Goal: Task Accomplishment & Management: Manage account settings

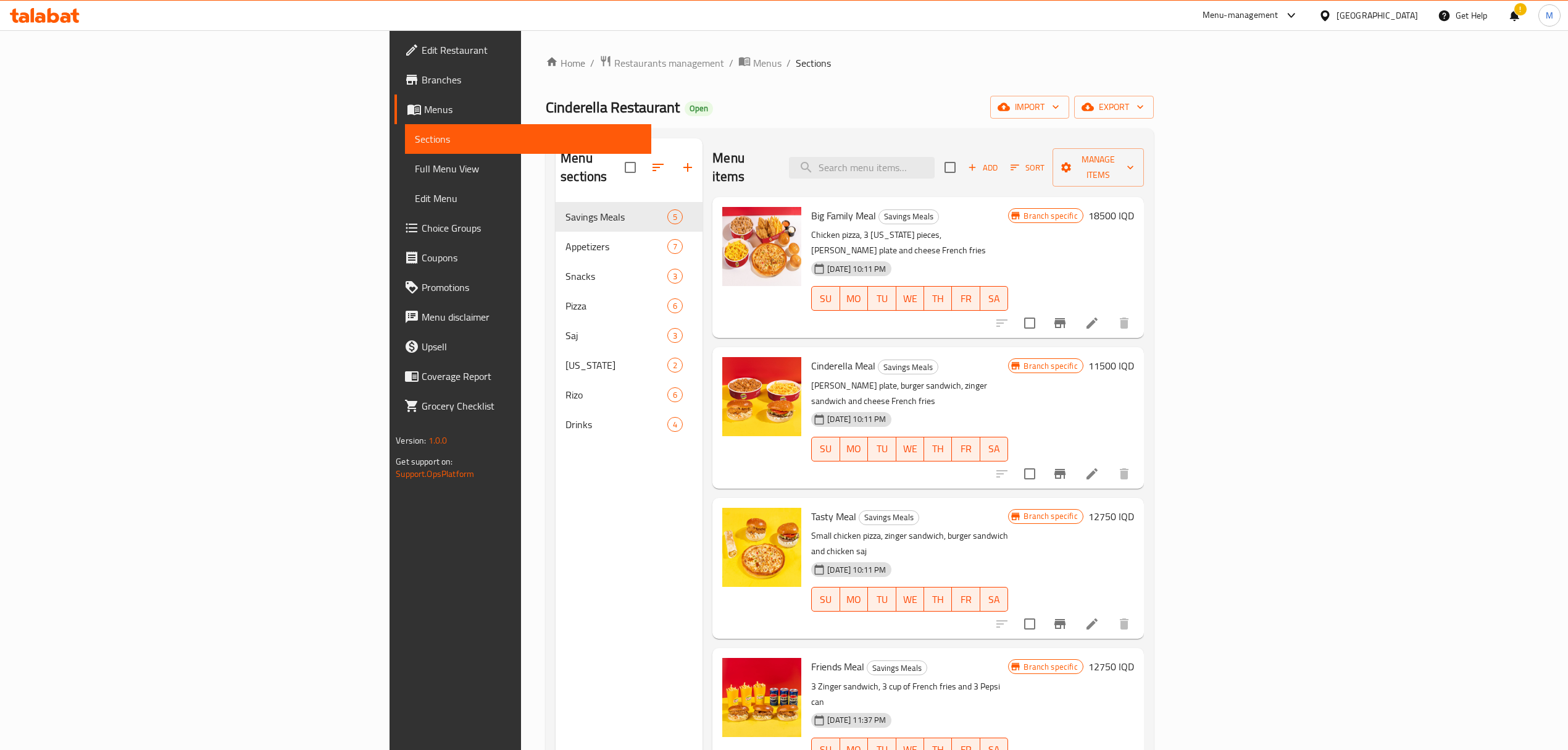
click at [46, 20] on icon at bounding box center [44, 16] width 70 height 15
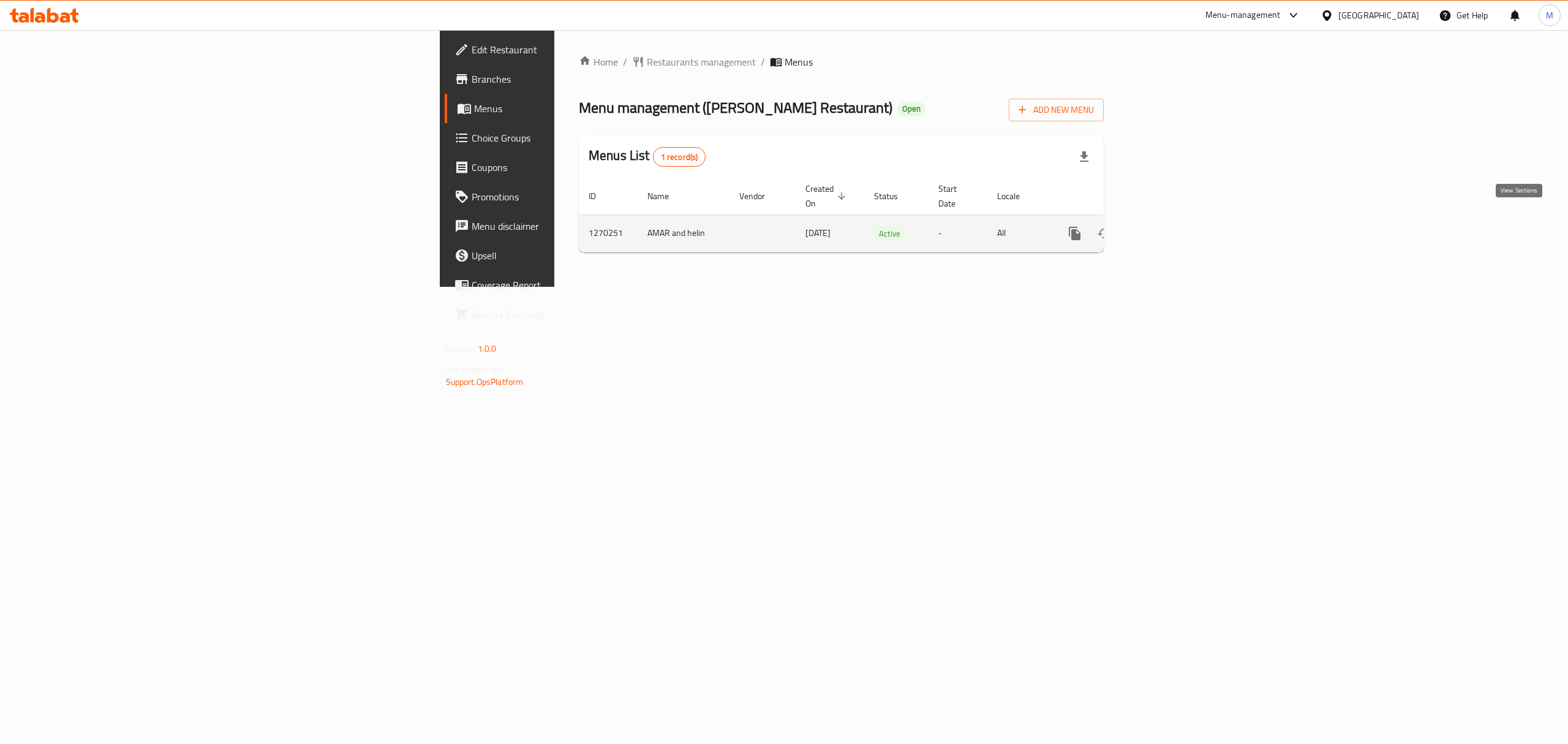
click at [1171, 226] on icon "enhanced table" at bounding box center [1163, 234] width 15 height 15
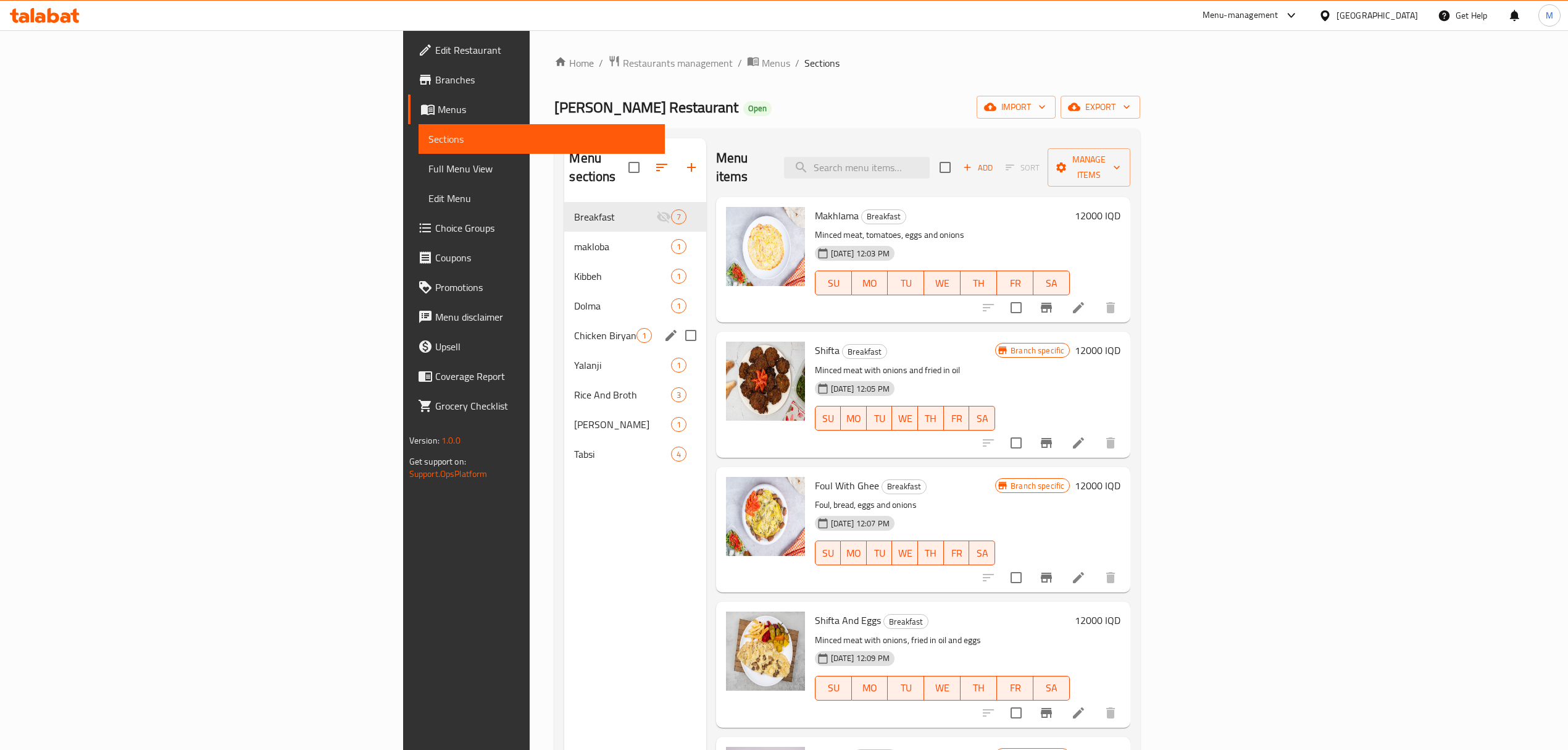
click at [565, 321] on div "Chicken Biryani 1" at bounding box center [635, 335] width 142 height 29
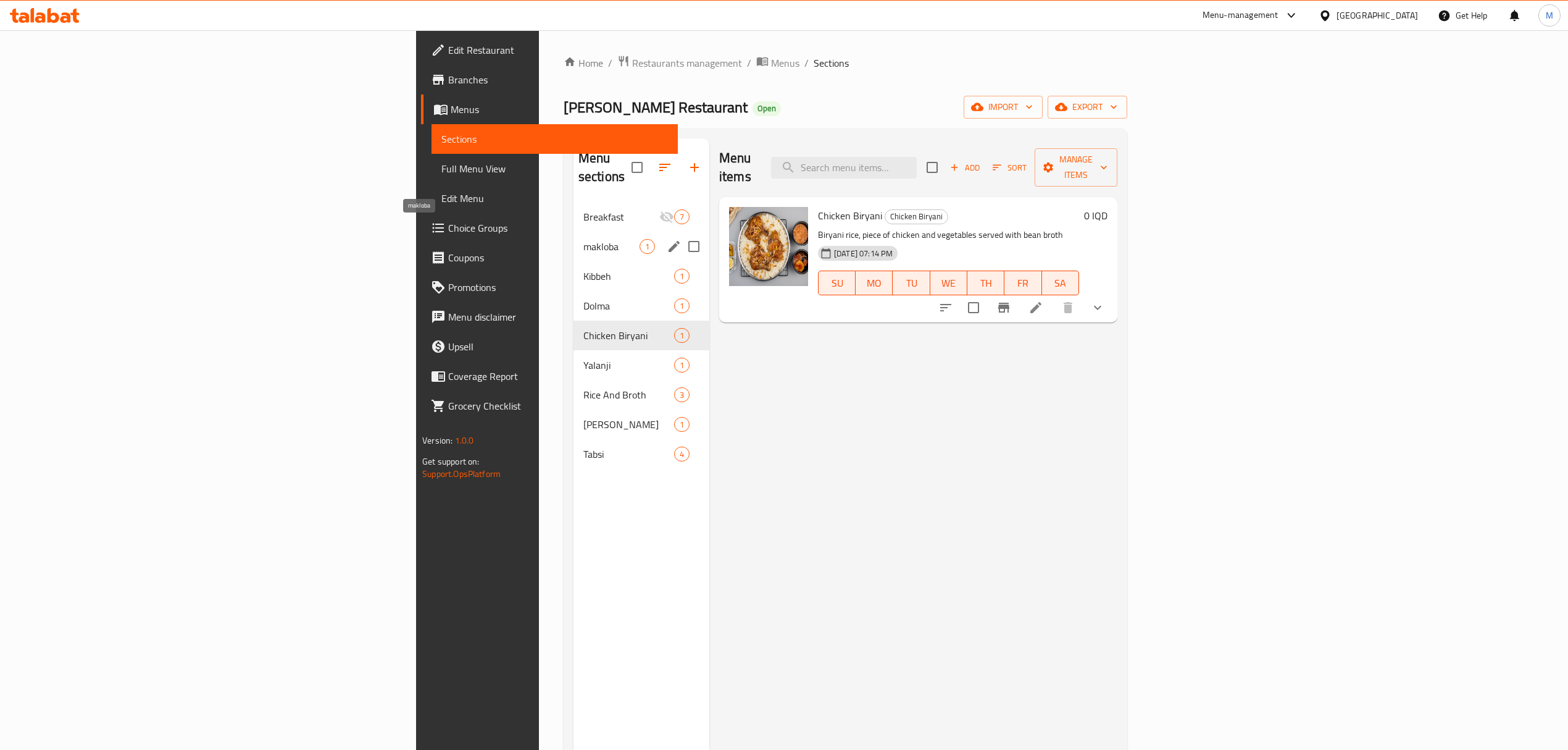
drag, startPoint x: 364, startPoint y: 230, endPoint x: 367, endPoint y: 241, distance: 11.4
click at [584, 239] on span "makloba" at bounding box center [611, 246] width 56 height 15
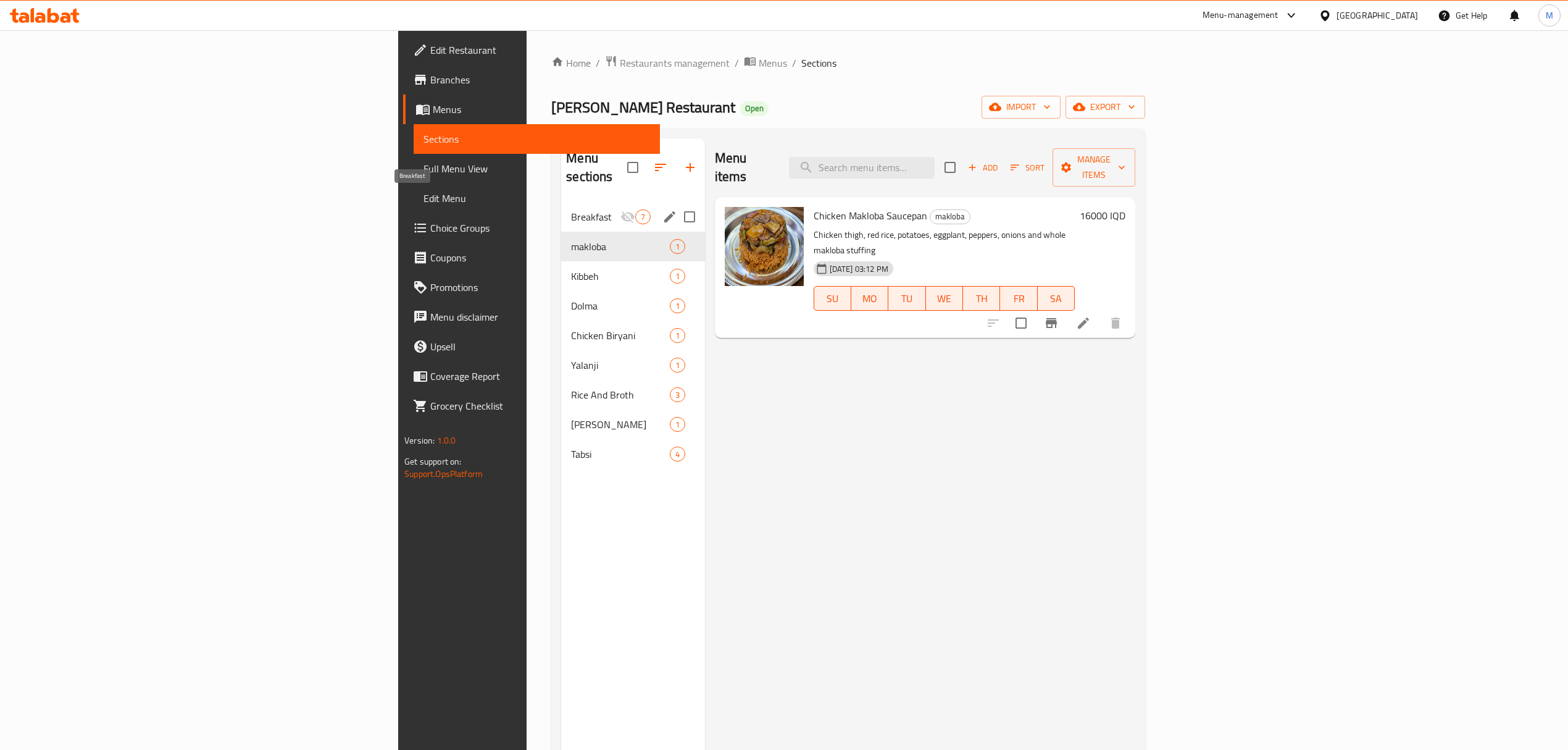
click at [571, 209] on span "Breakfast" at bounding box center [596, 217] width 49 height 15
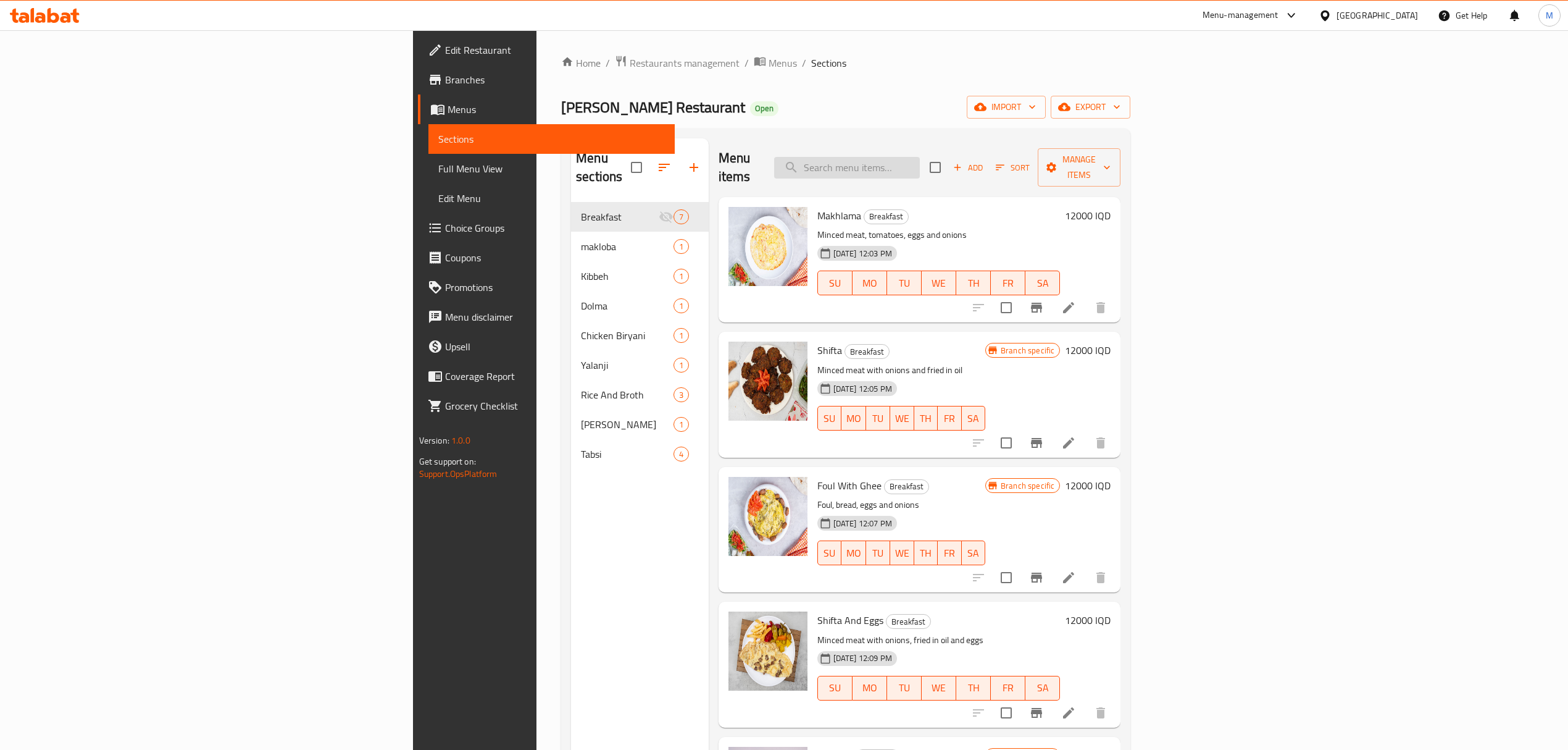
click at [920, 163] on input "search" at bounding box center [847, 168] width 146 height 22
type input "ج"
click at [920, 163] on input "search" at bounding box center [847, 168] width 146 height 22
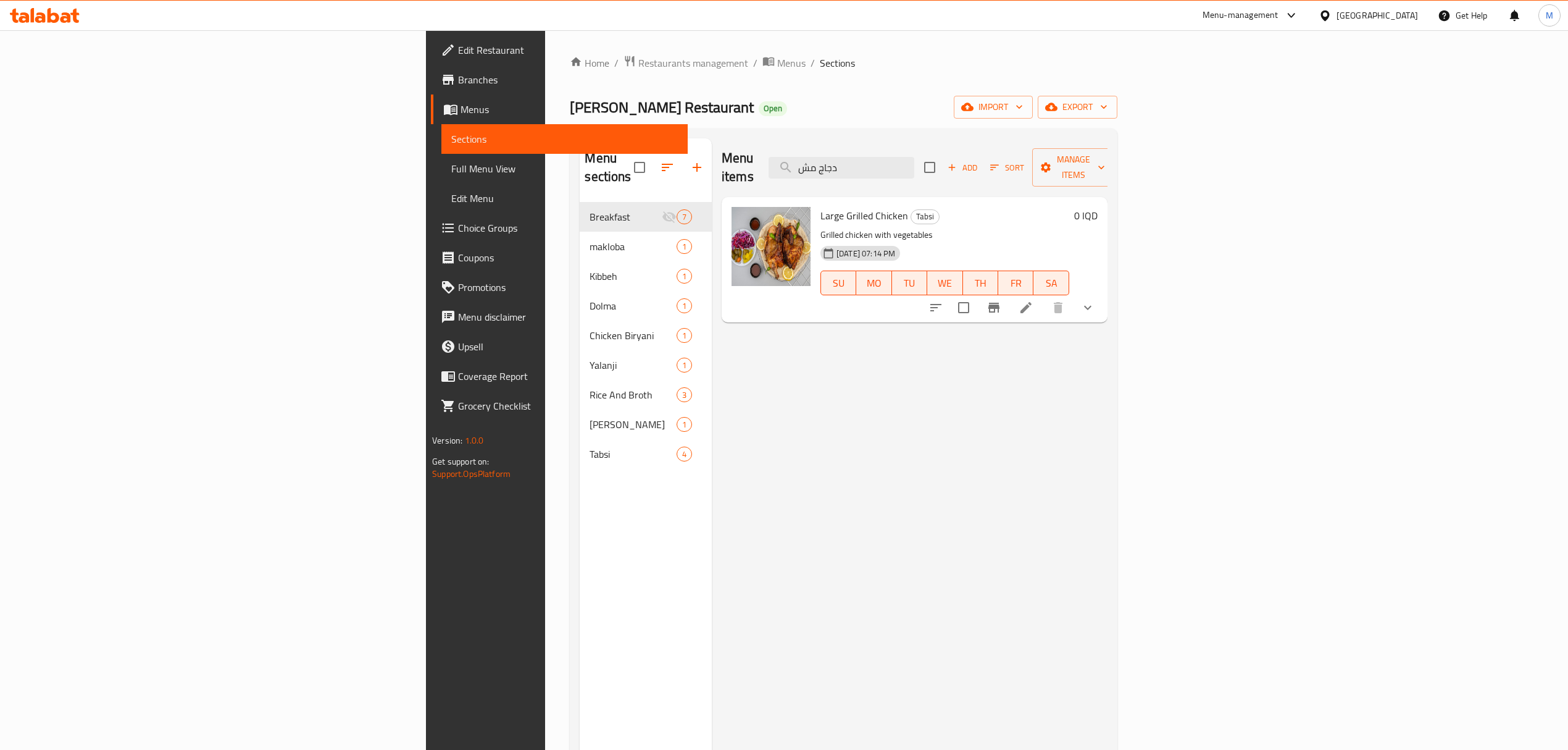
type input "دجاج مش"
click at [1044, 297] on li at bounding box center [1026, 308] width 34 height 23
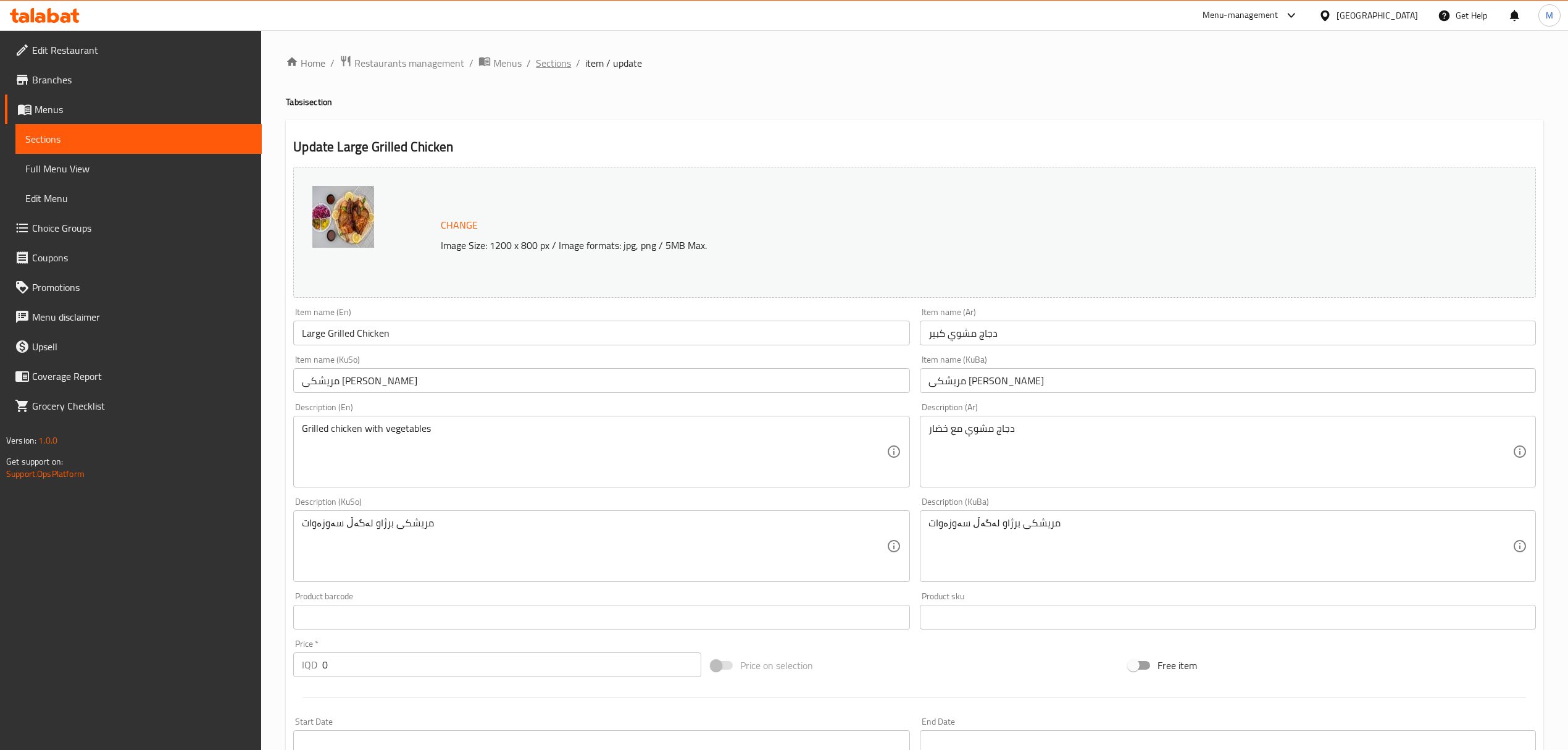
click at [551, 65] on span "Sections" at bounding box center [554, 63] width 35 height 15
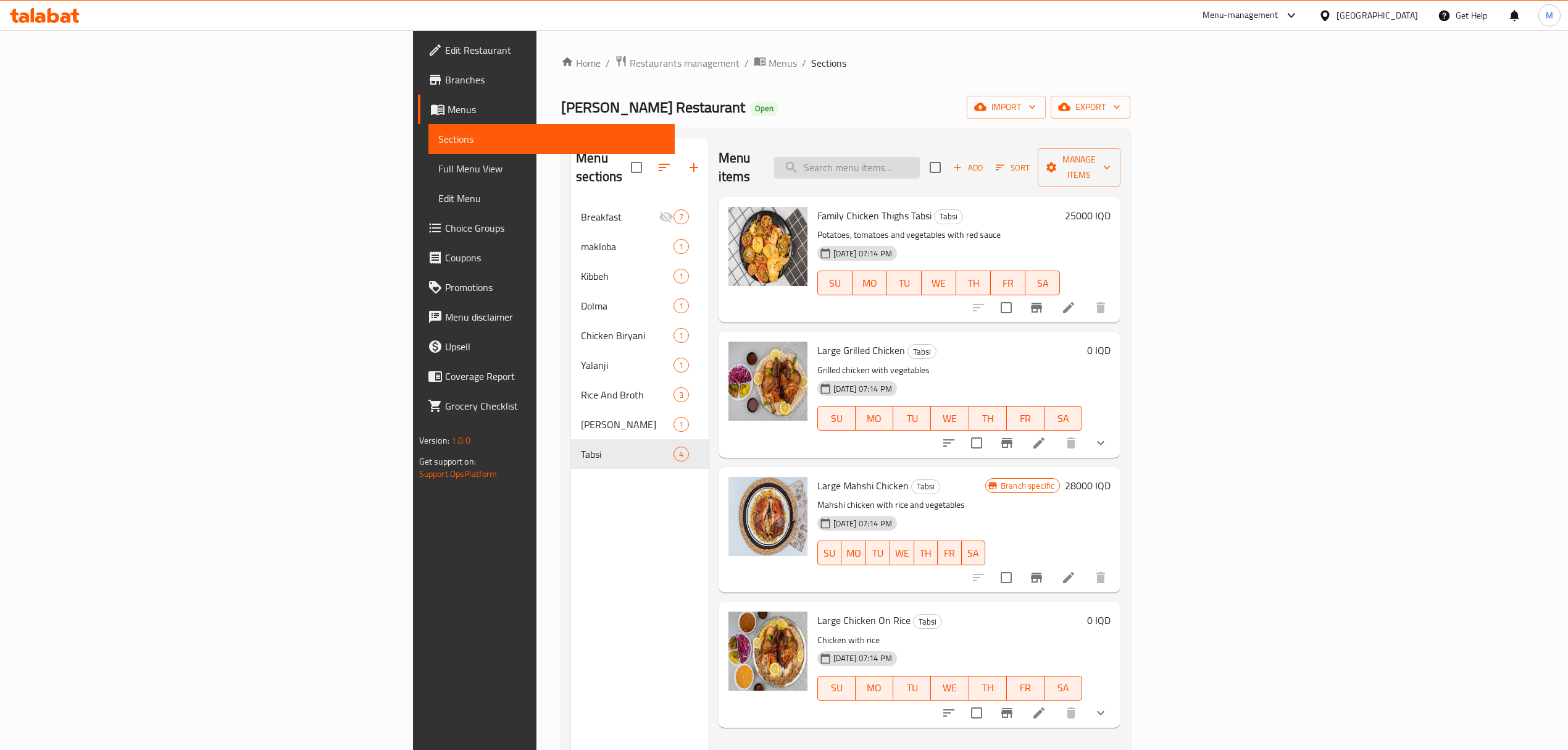
click at [920, 157] on input "search" at bounding box center [847, 168] width 146 height 22
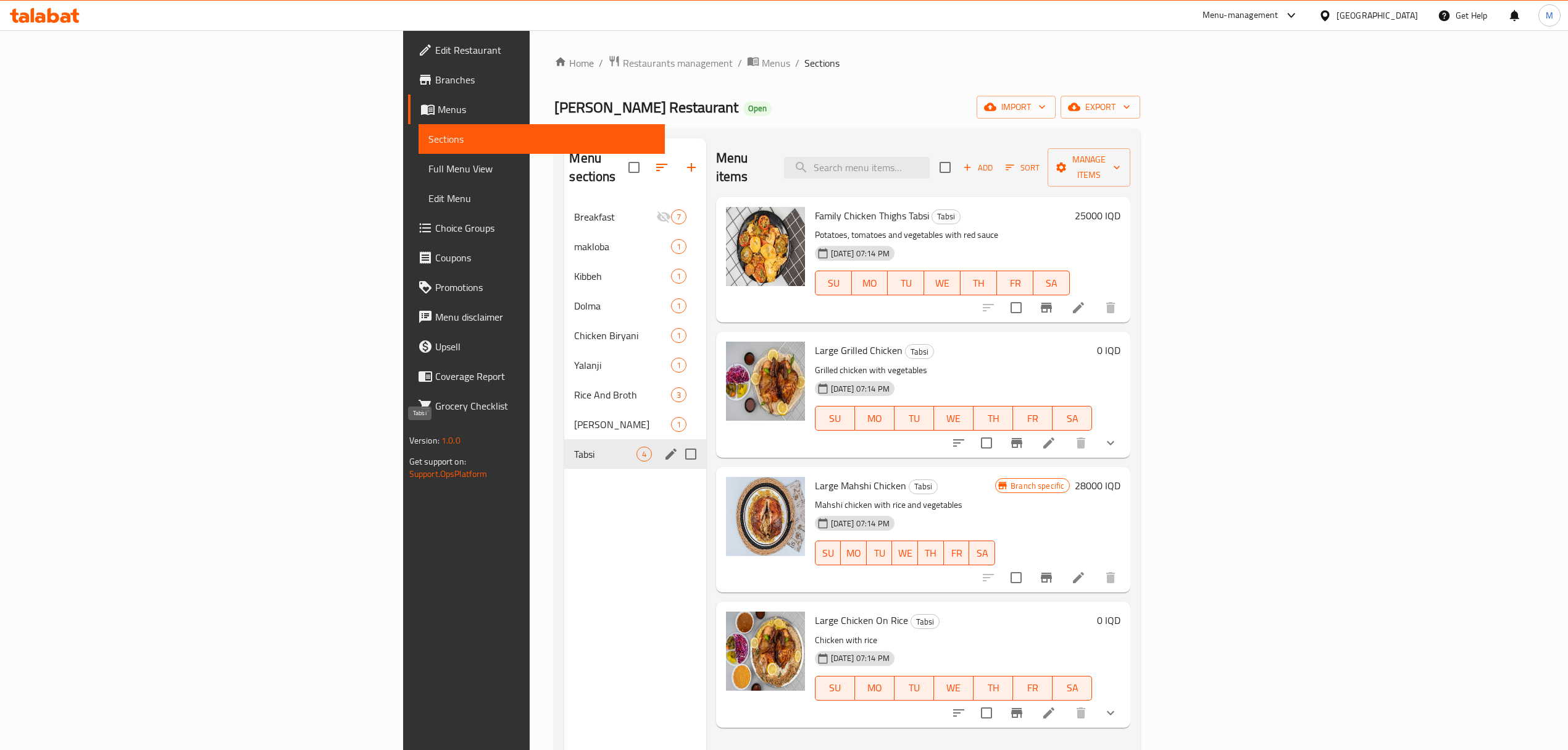
click at [575, 447] on span "Tabsi" at bounding box center [606, 454] width 62 height 15
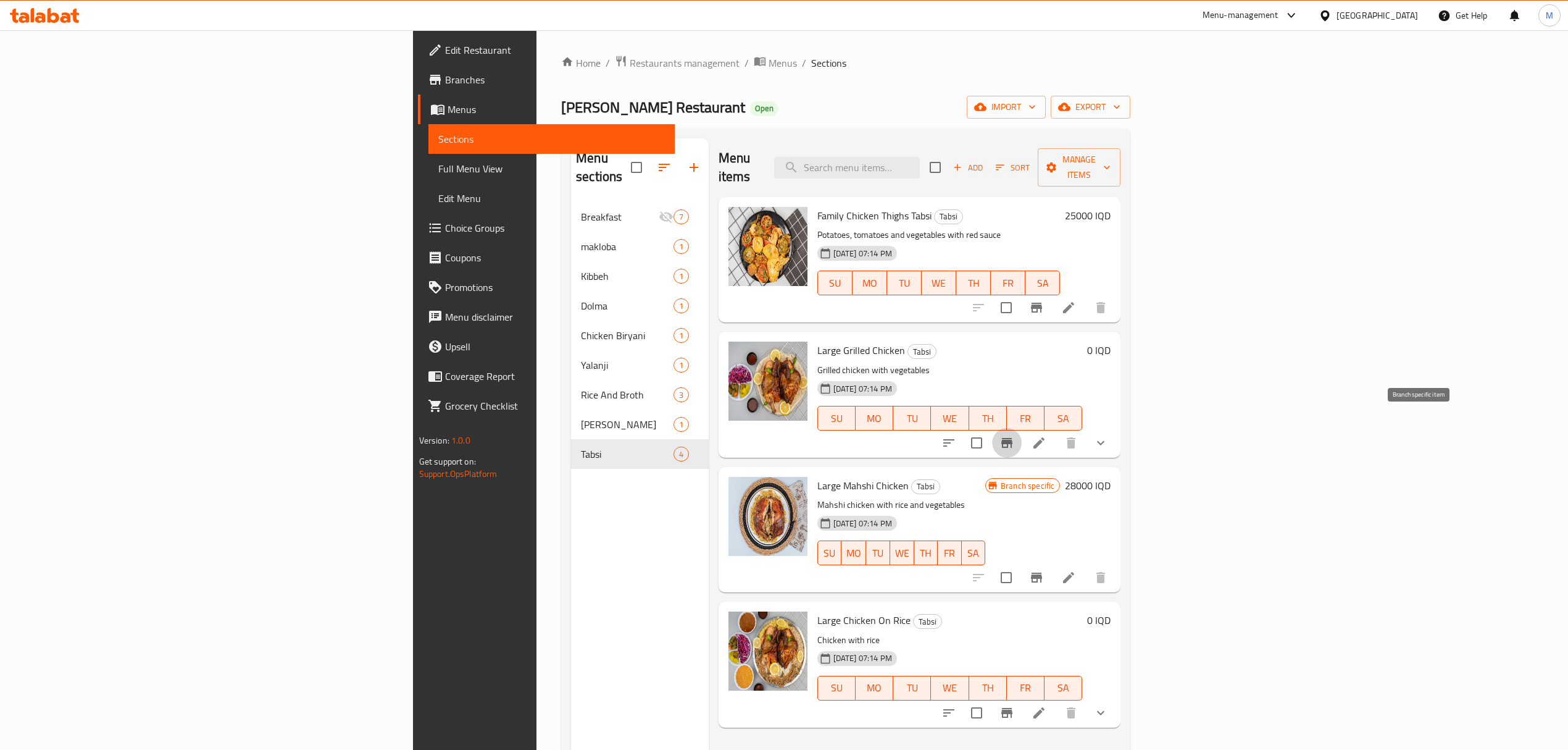
click at [1022, 428] on button "Branch-specific-item" at bounding box center [1007, 442] width 29 height 29
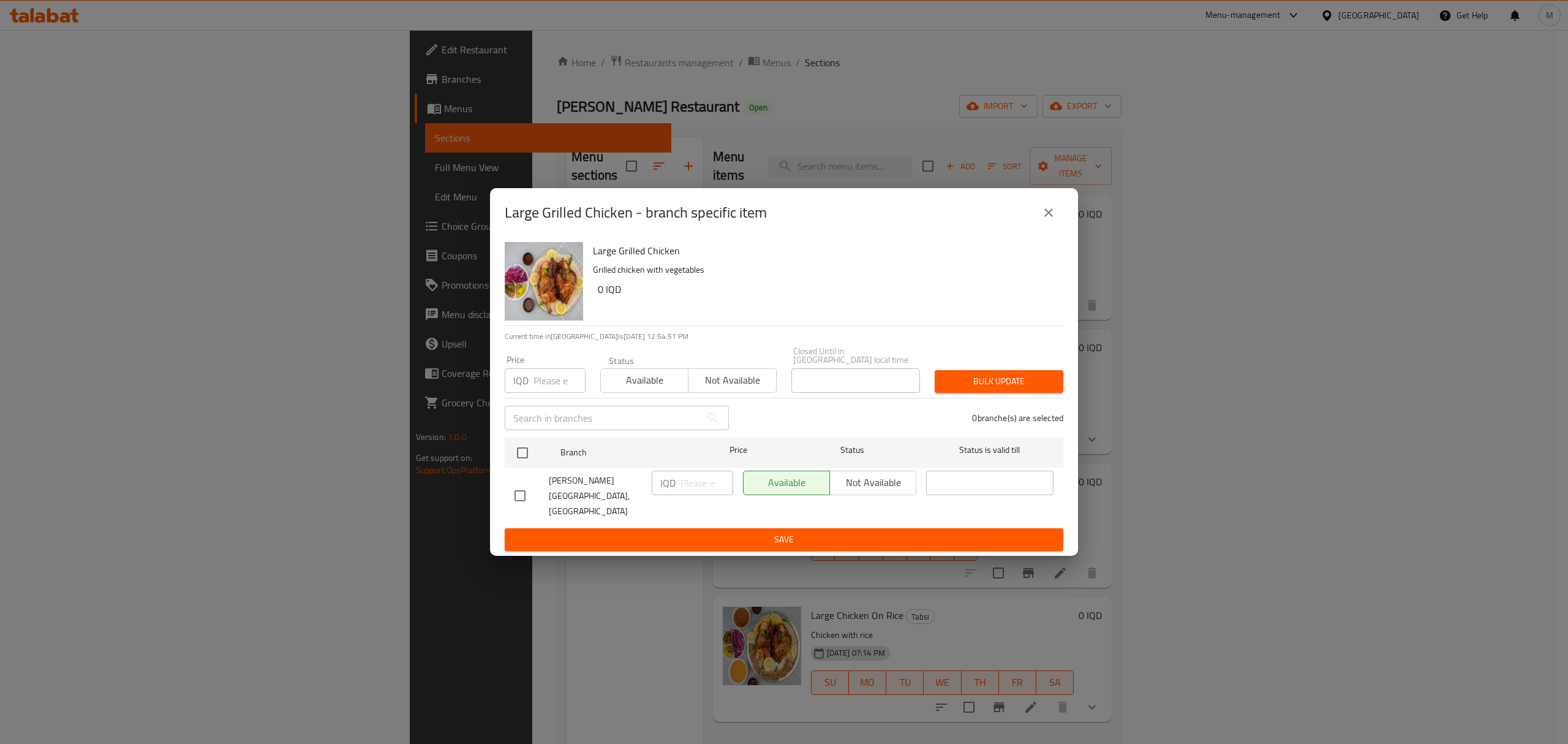
click at [1045, 220] on icon "close" at bounding box center [1049, 213] width 15 height 15
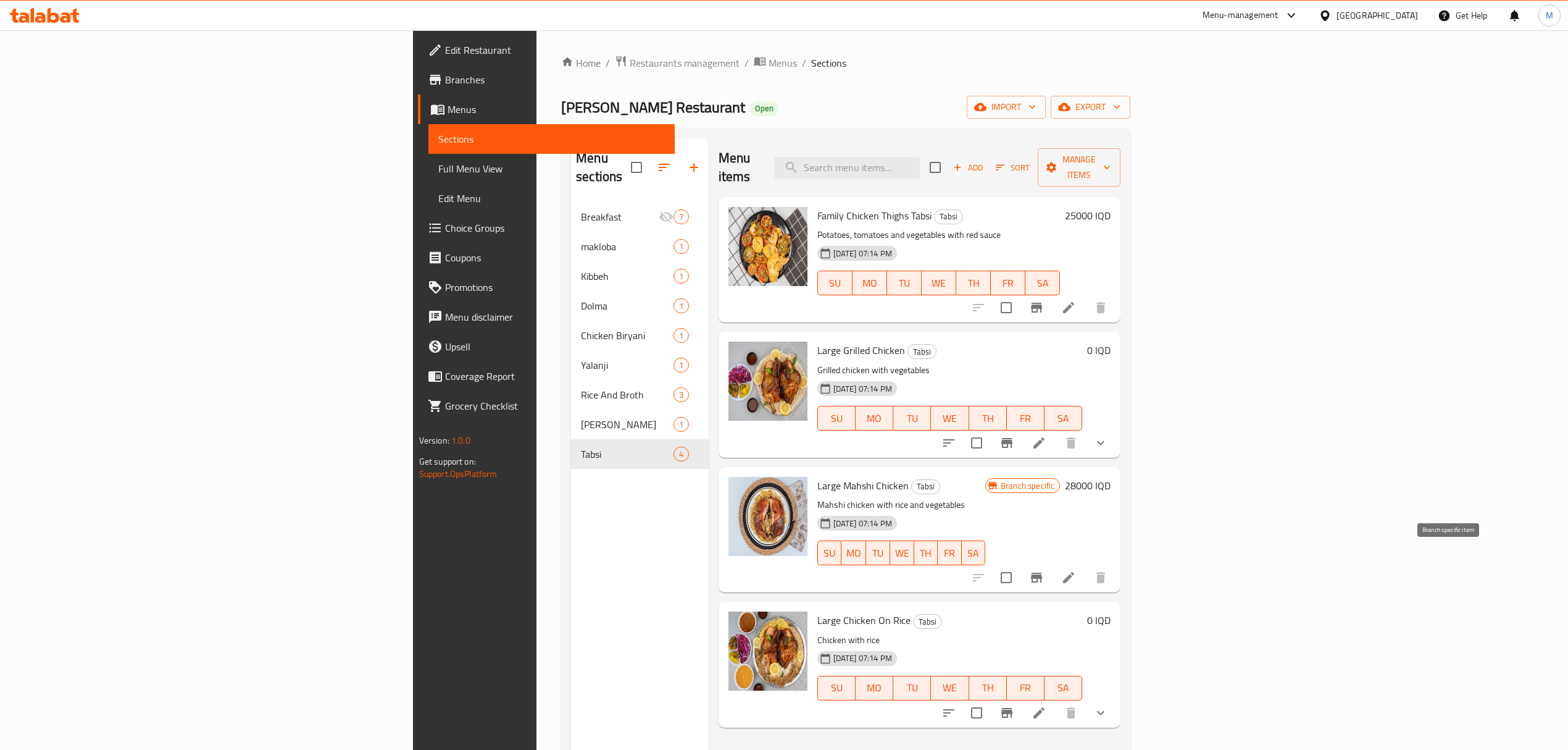
click at [1051, 568] on button "Branch-specific-item" at bounding box center [1036, 577] width 29 height 29
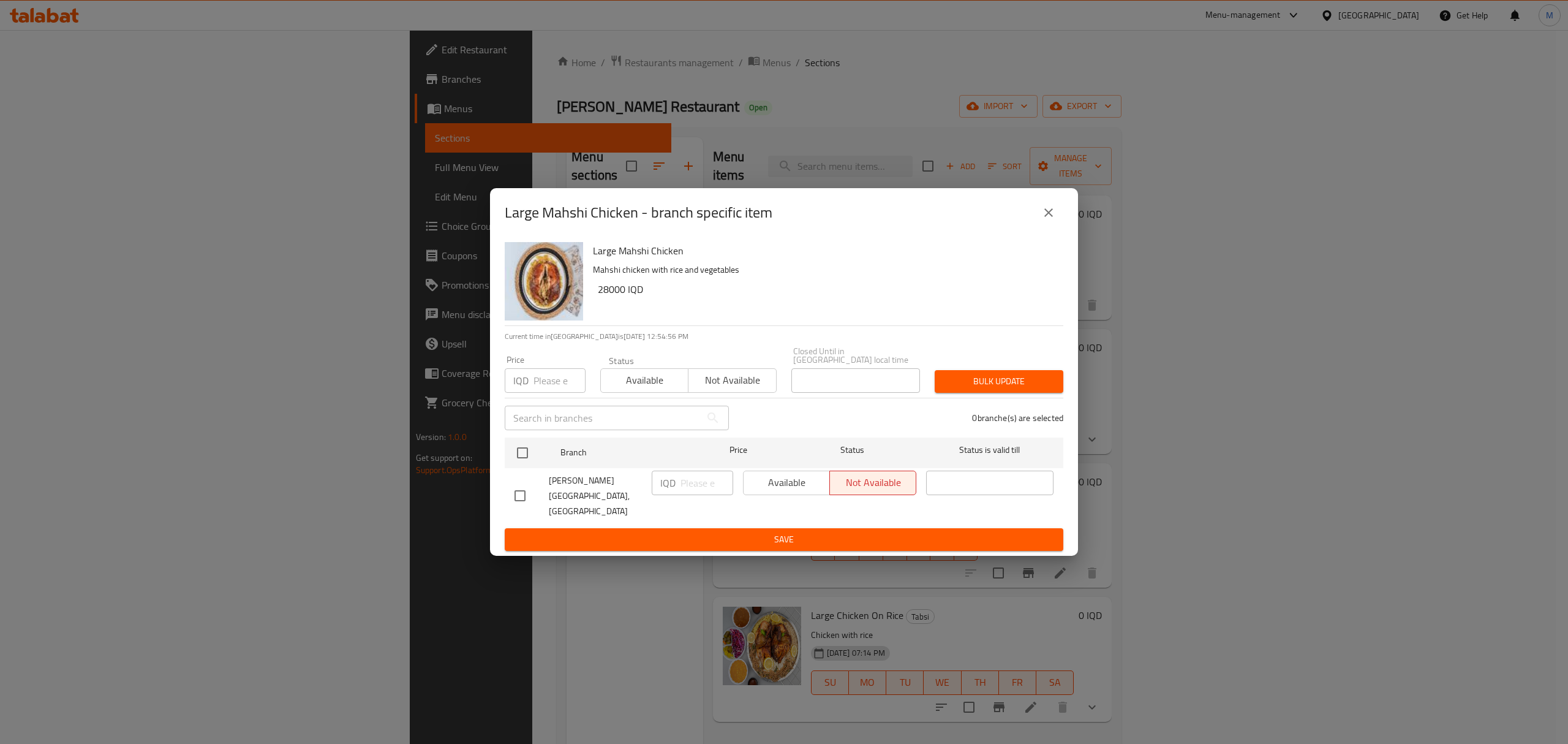
click at [1047, 220] on icon "close" at bounding box center [1049, 213] width 15 height 15
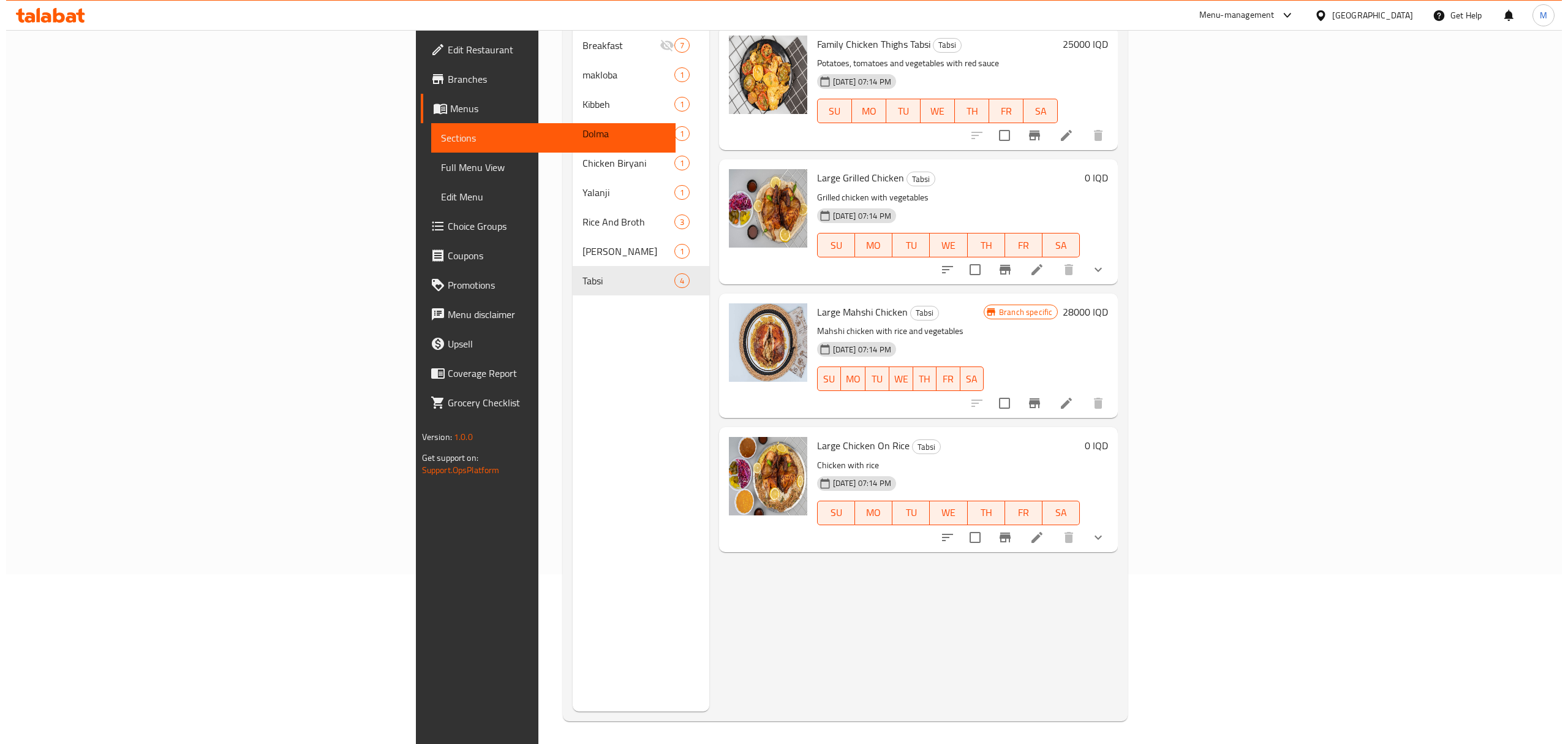
scroll to position [172, 0]
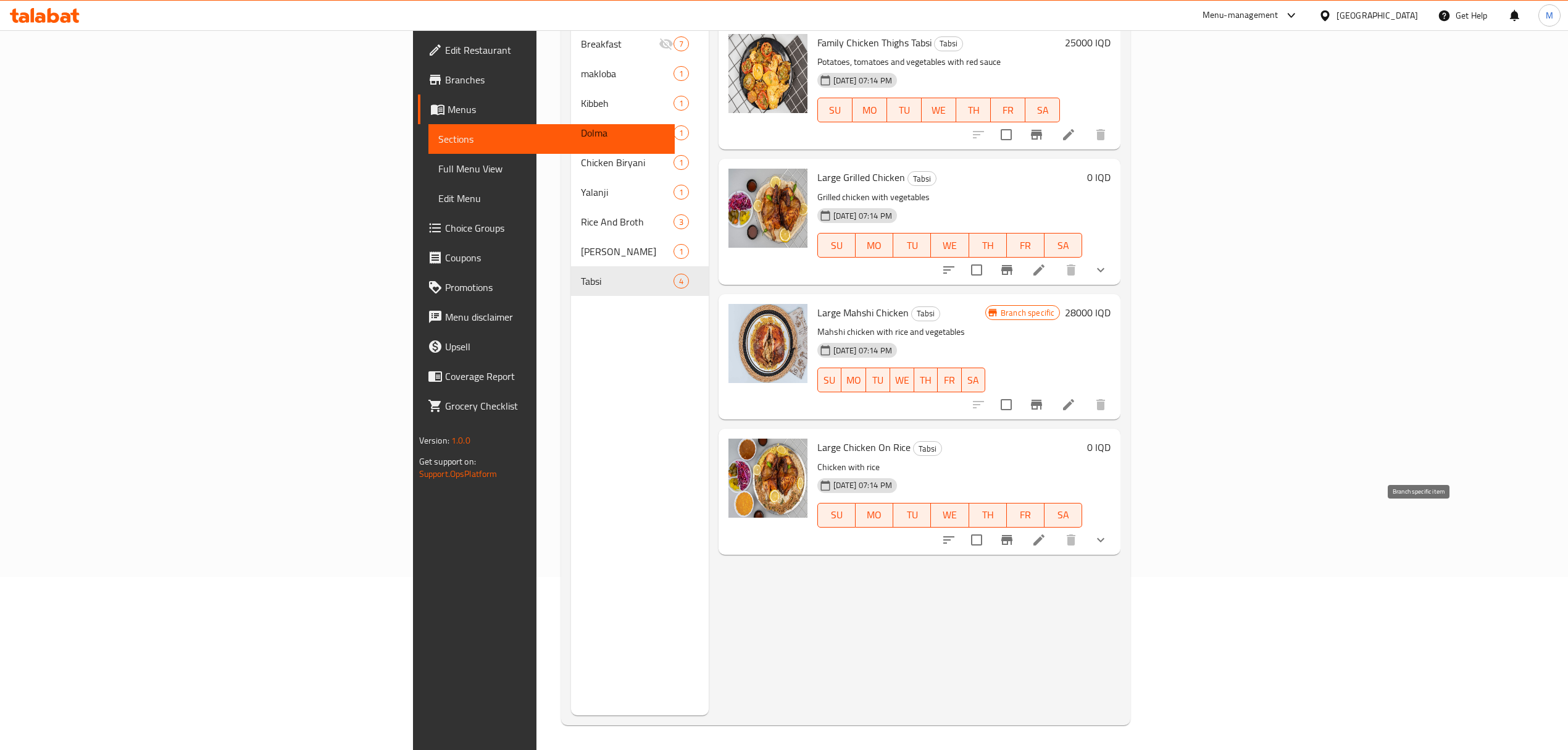
click at [1014, 532] on icon "Branch-specific-item" at bounding box center [1008, 540] width 15 height 15
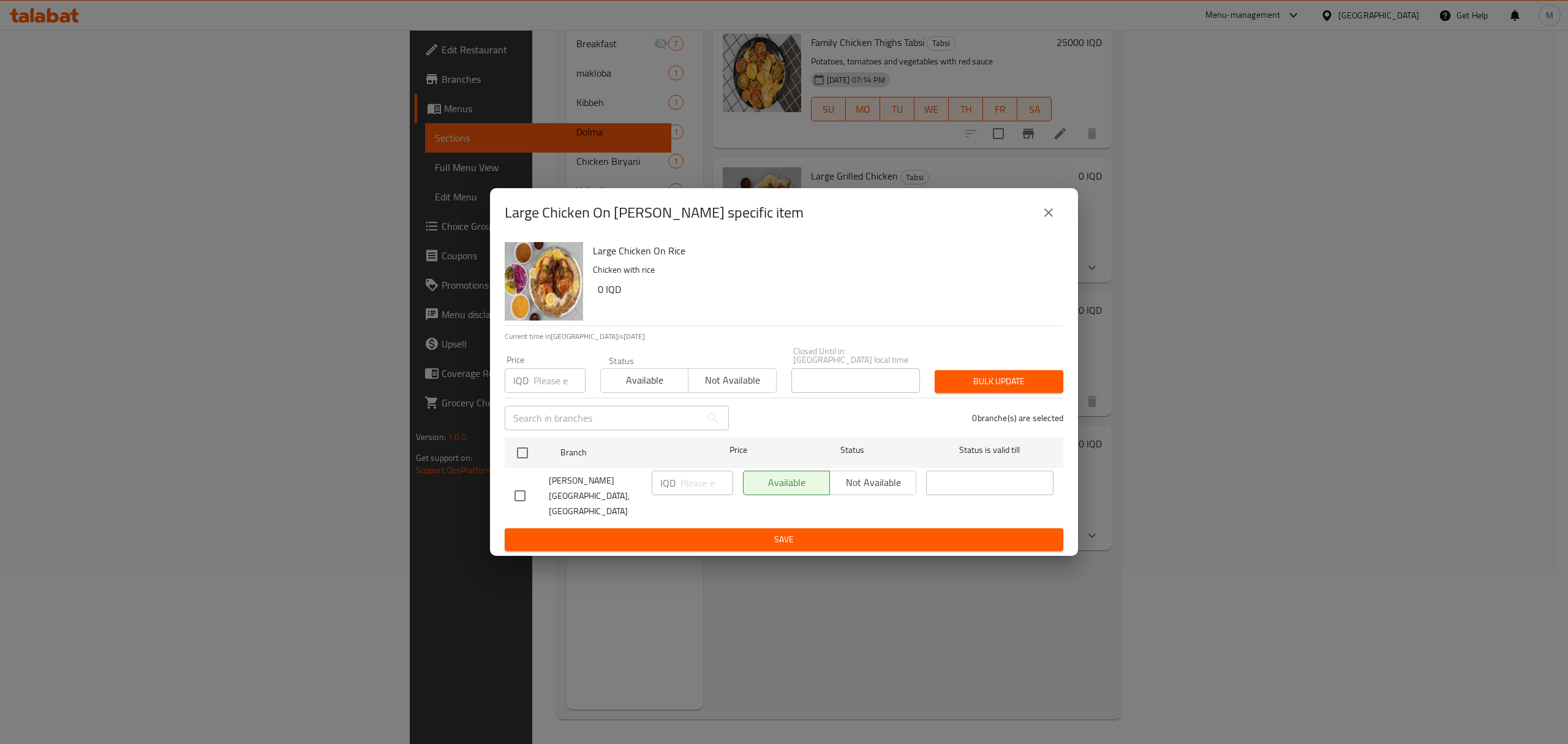
click at [1057, 219] on button "close" at bounding box center [1048, 212] width 29 height 29
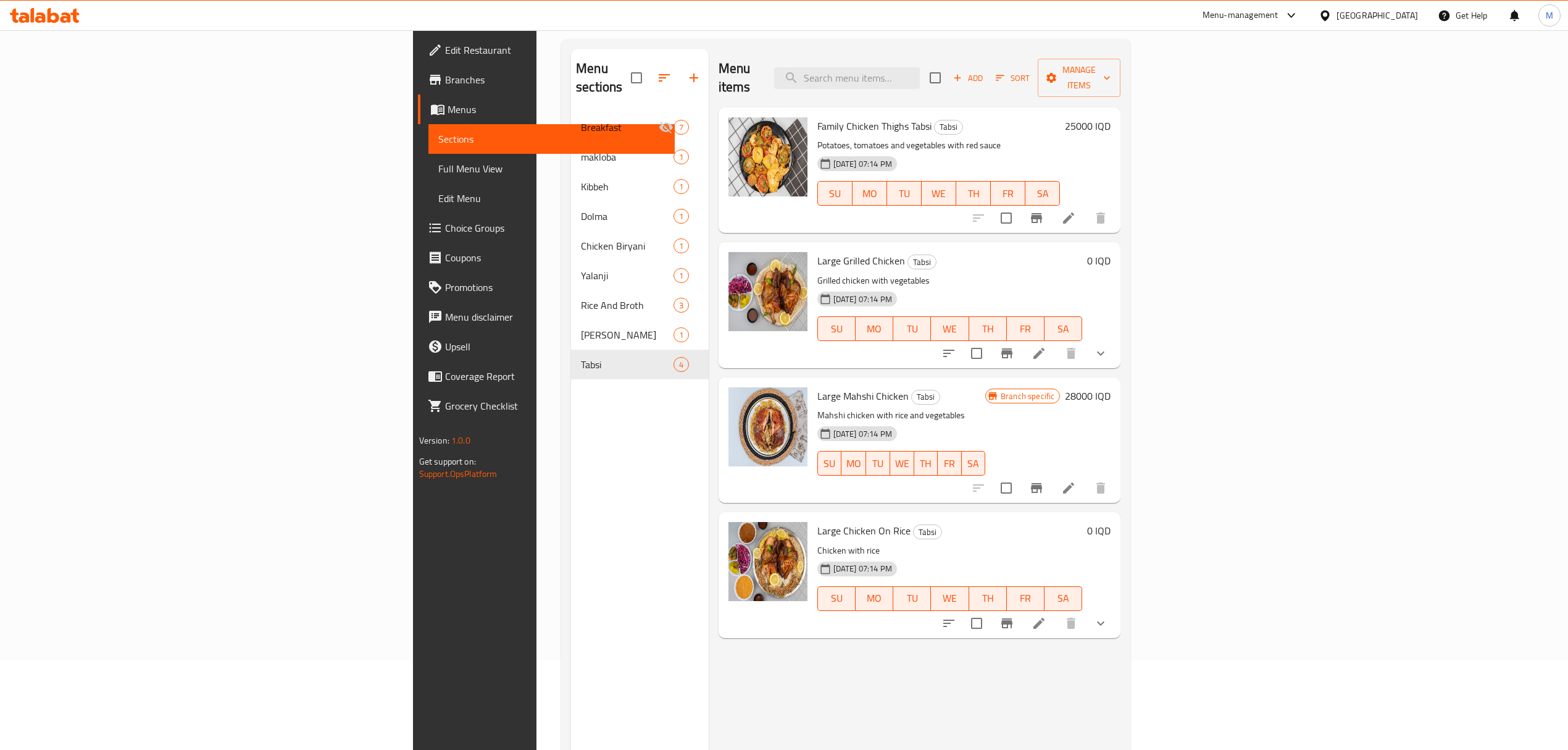
scroll to position [8, 0]
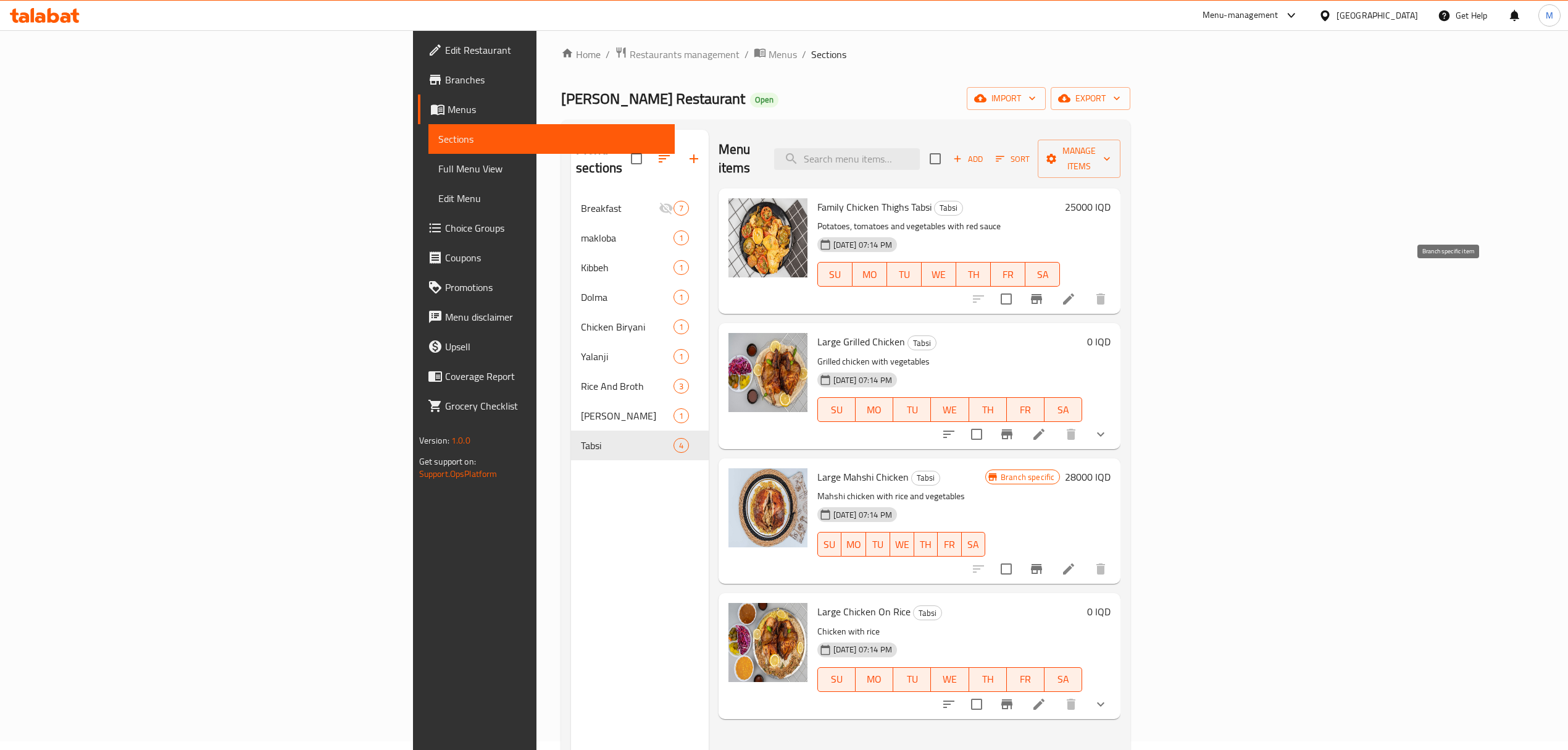
click at [1044, 292] on icon "Branch-specific-item" at bounding box center [1037, 299] width 15 height 15
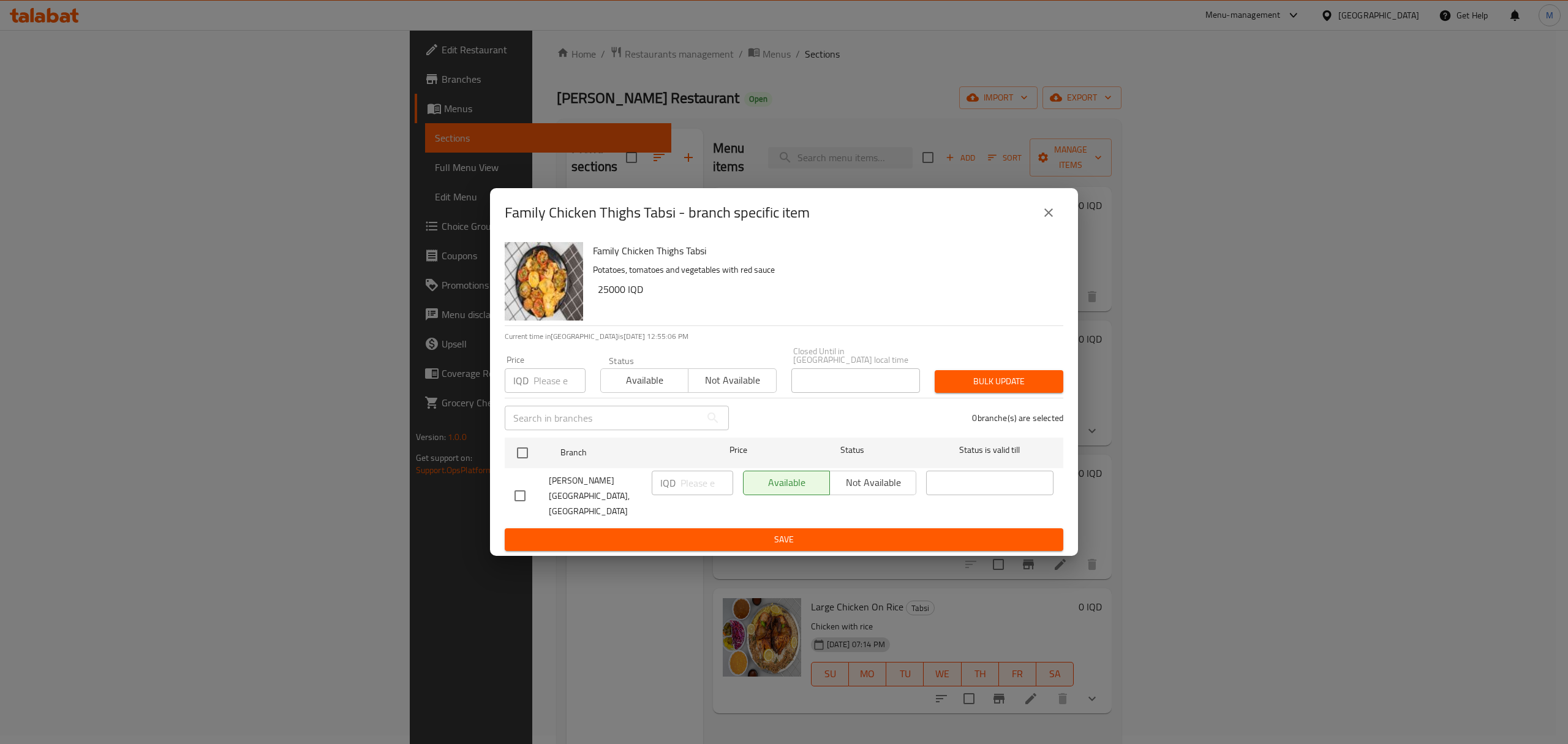
click at [1042, 220] on icon "close" at bounding box center [1049, 213] width 15 height 15
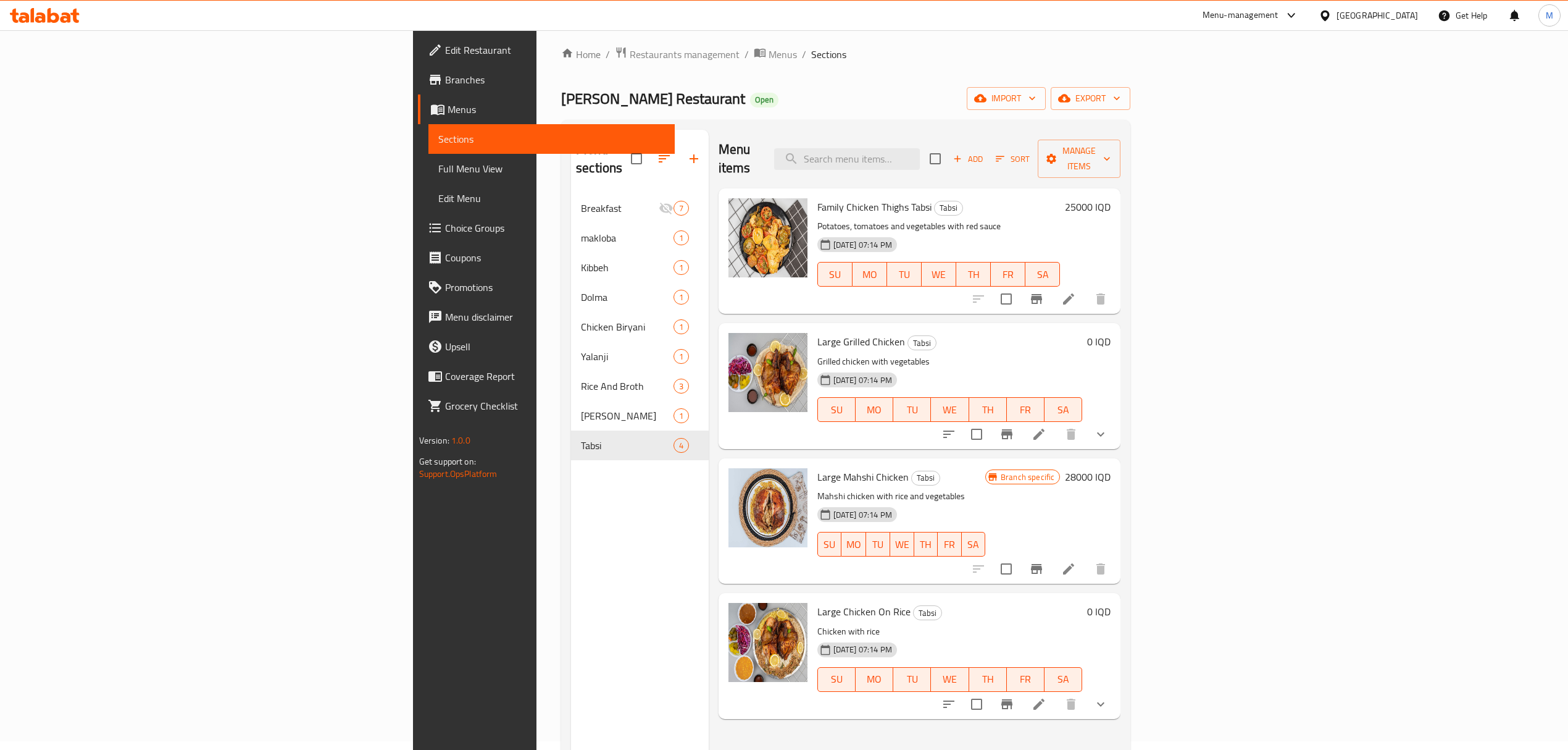
click at [446, 84] on span "Branches" at bounding box center [555, 80] width 219 height 15
